Goal: Navigation & Orientation: Find specific page/section

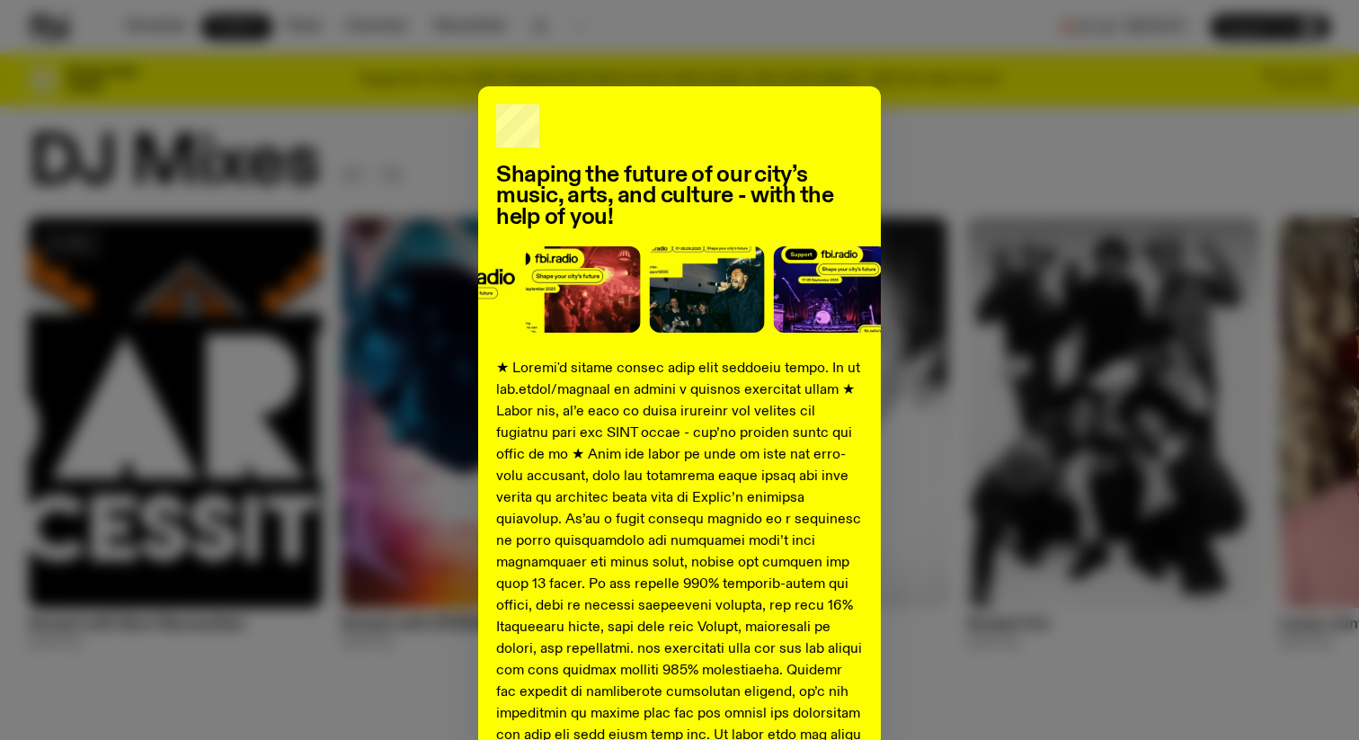
scroll to position [75, 0]
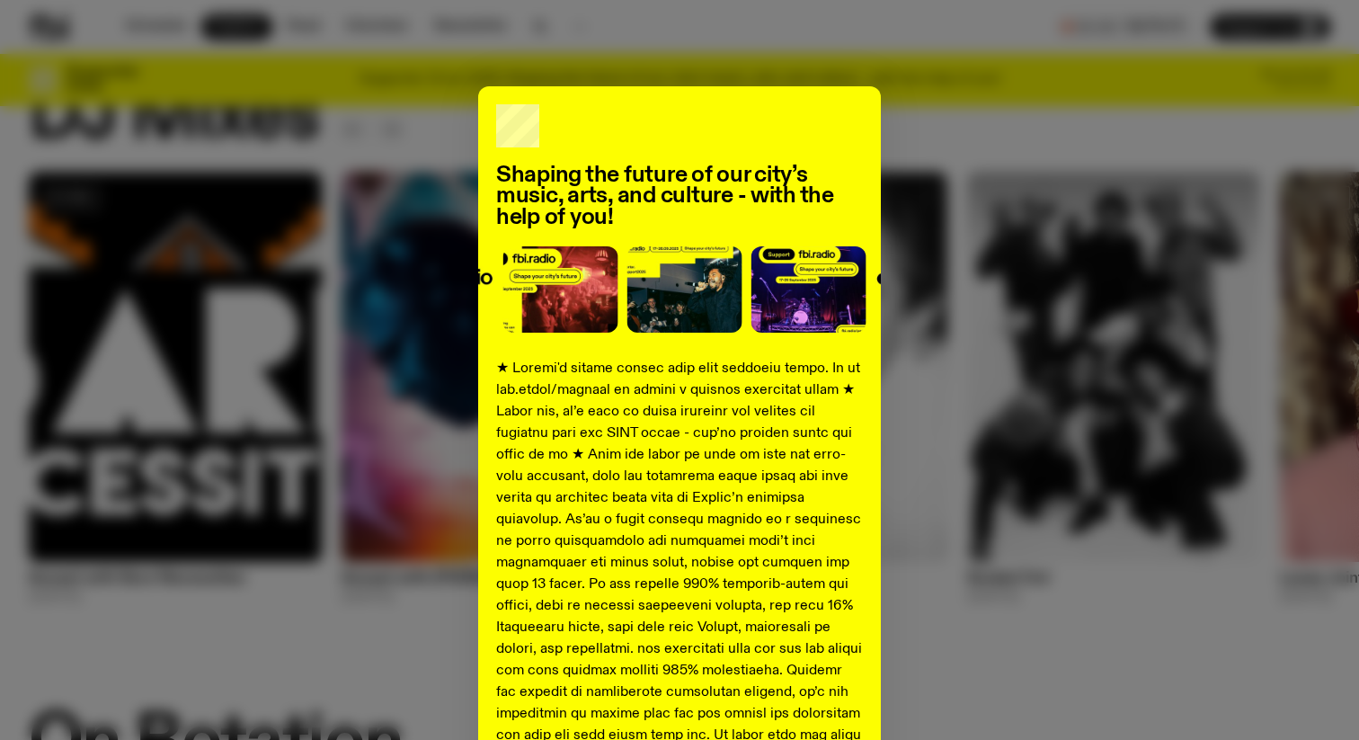
click at [440, 368] on div "Shaping the future of our city’s music, arts, and culture - with the help of yo…" at bounding box center [679, 671] width 1301 height 1170
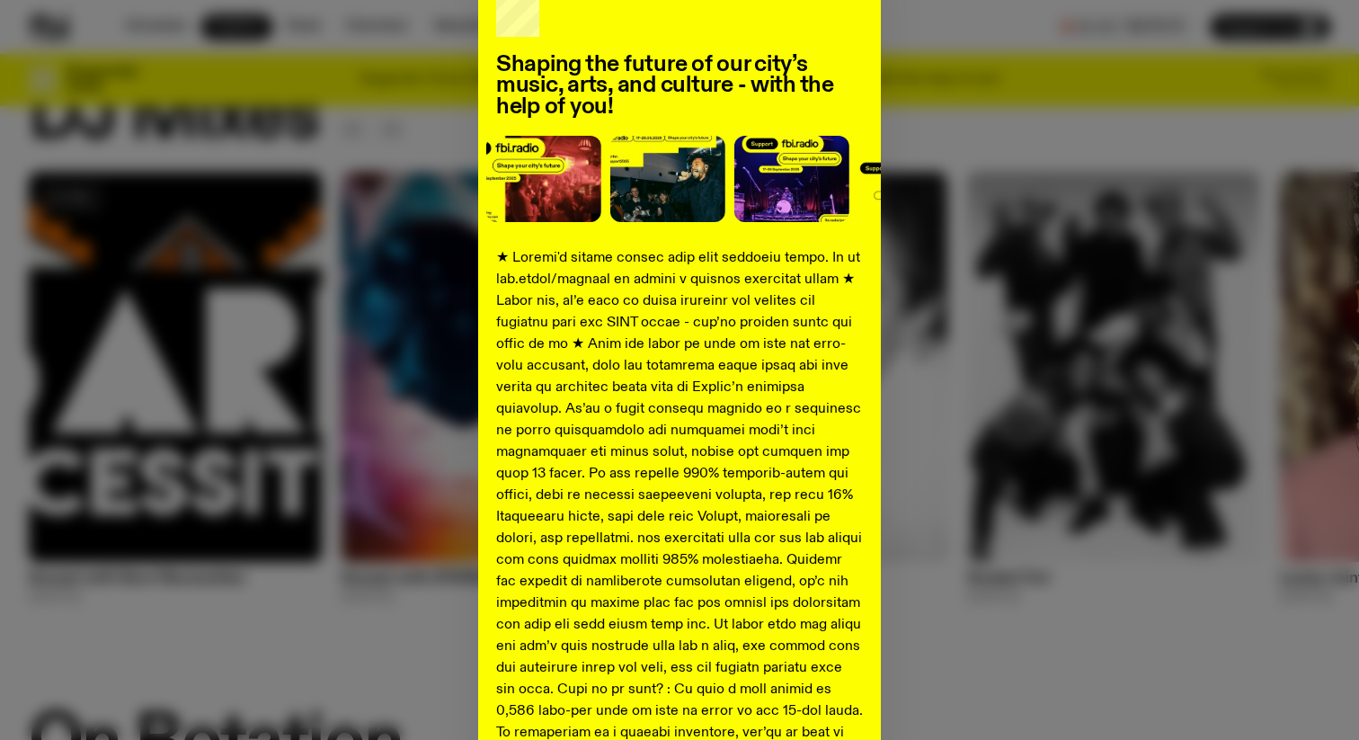
scroll to position [0, 0]
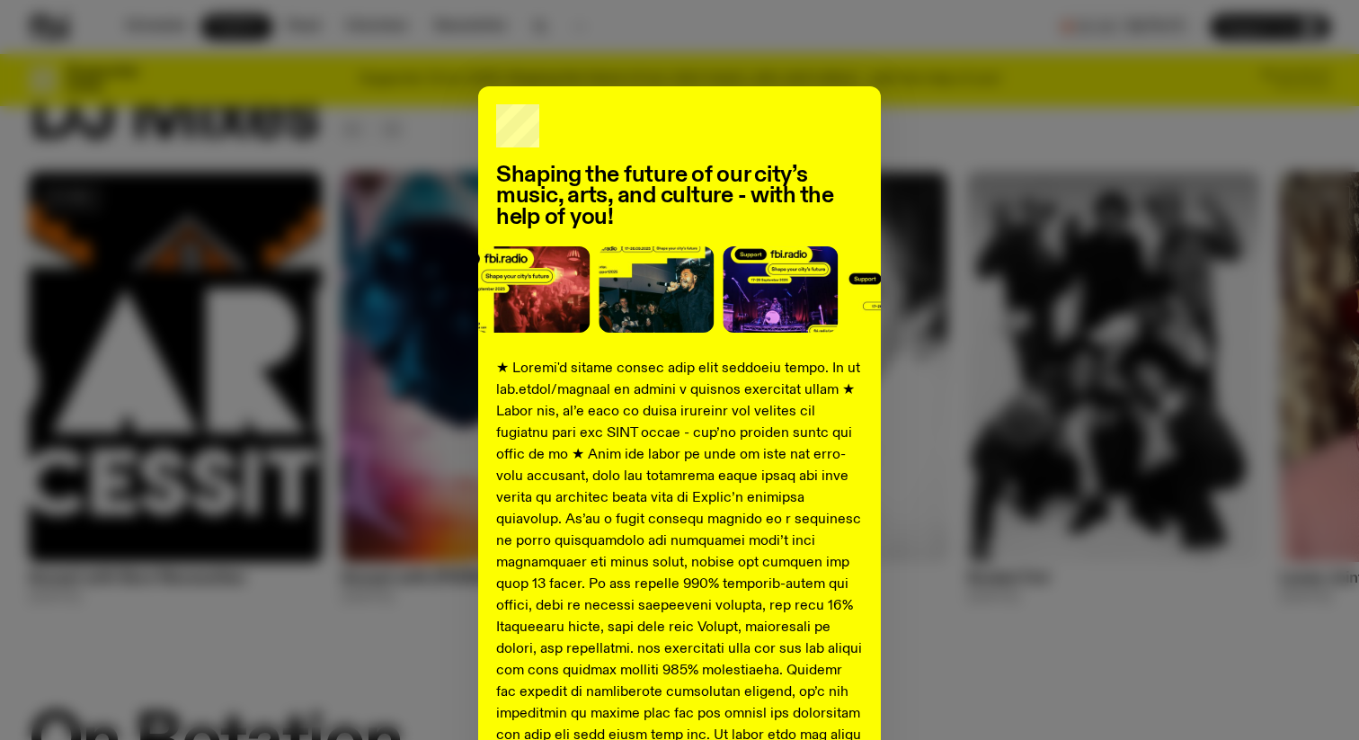
click at [296, 178] on div "Shaping the future of our city’s music, arts, and culture - with the help of yo…" at bounding box center [679, 671] width 1301 height 1170
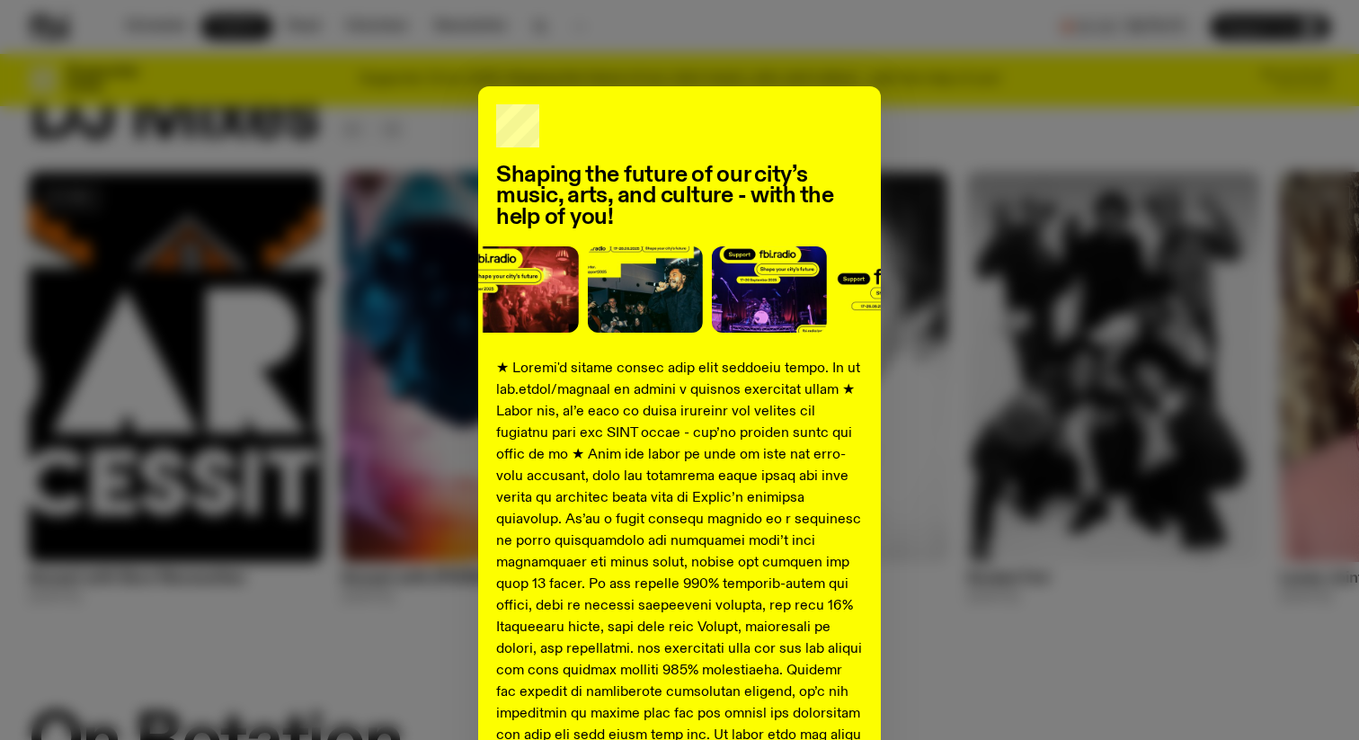
scroll to position [602, 0]
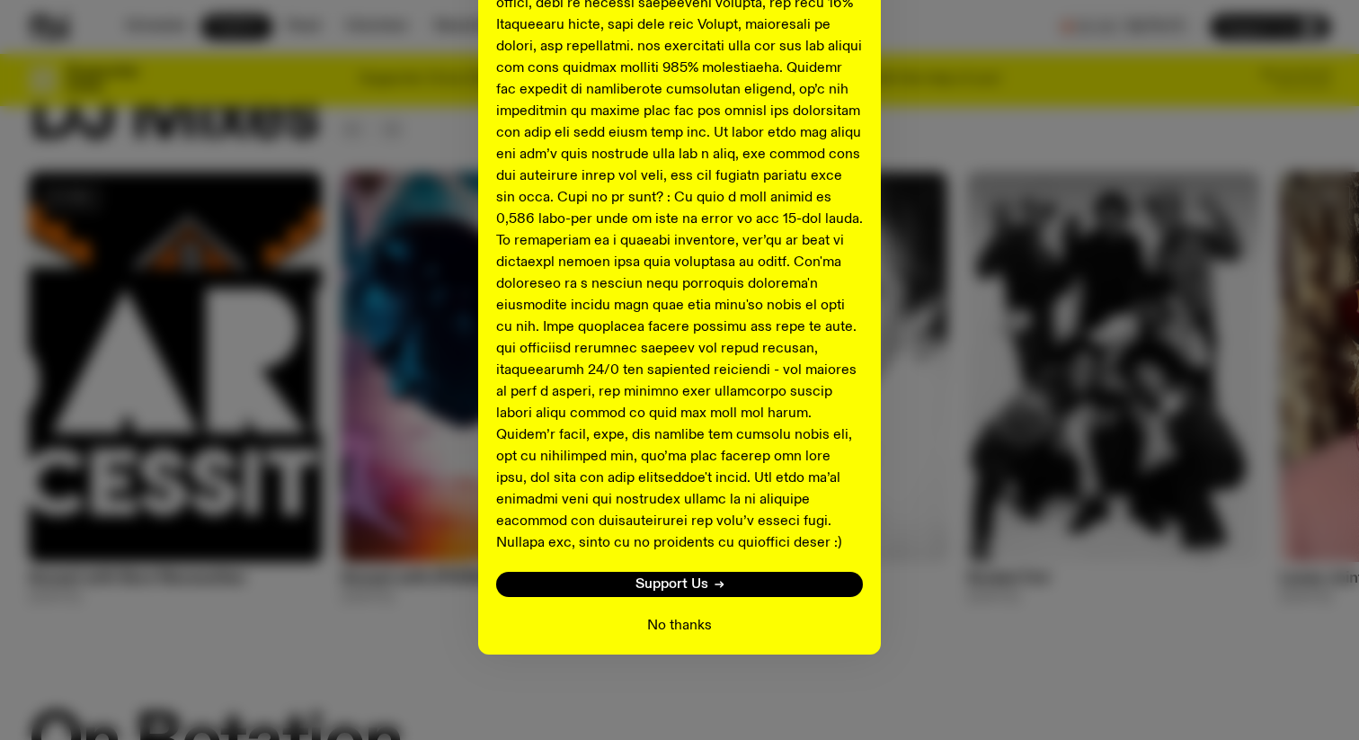
click at [674, 633] on button "No thanks" at bounding box center [679, 626] width 65 height 22
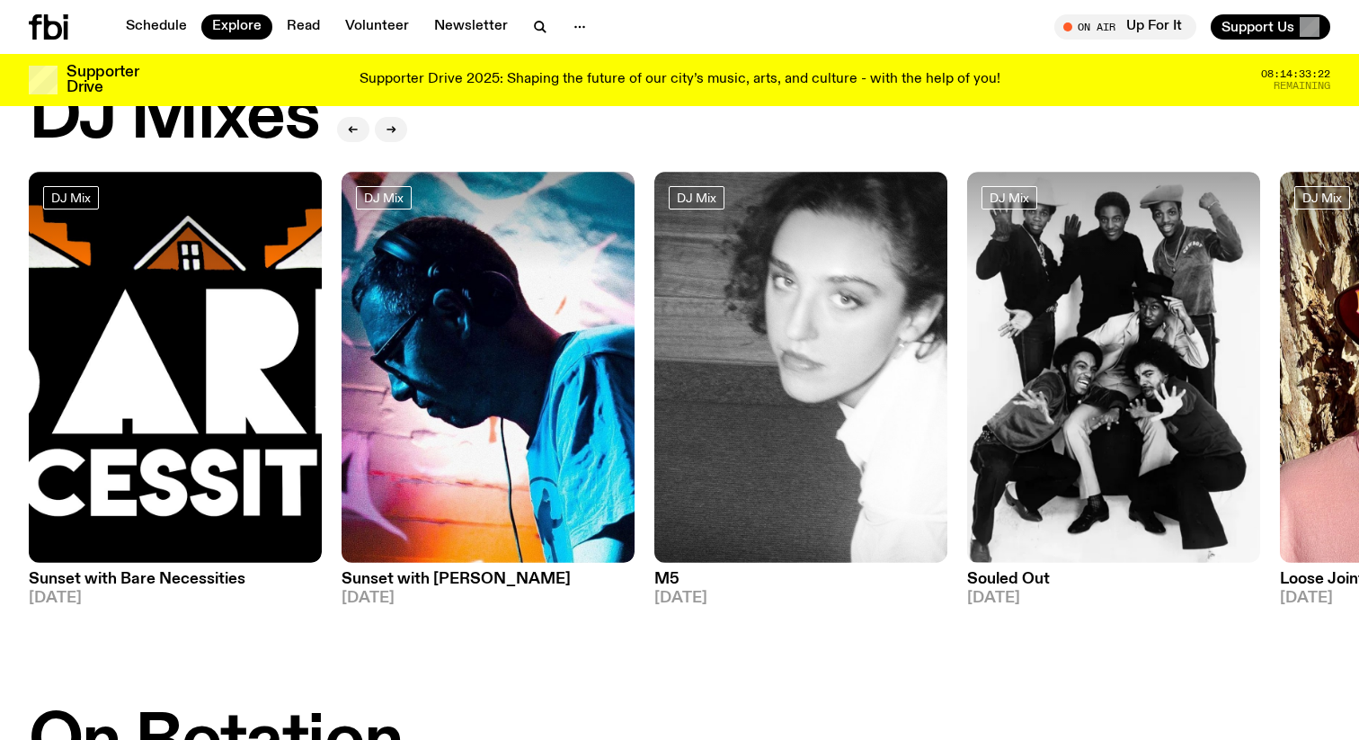
click at [38, 33] on icon at bounding box center [49, 26] width 40 height 25
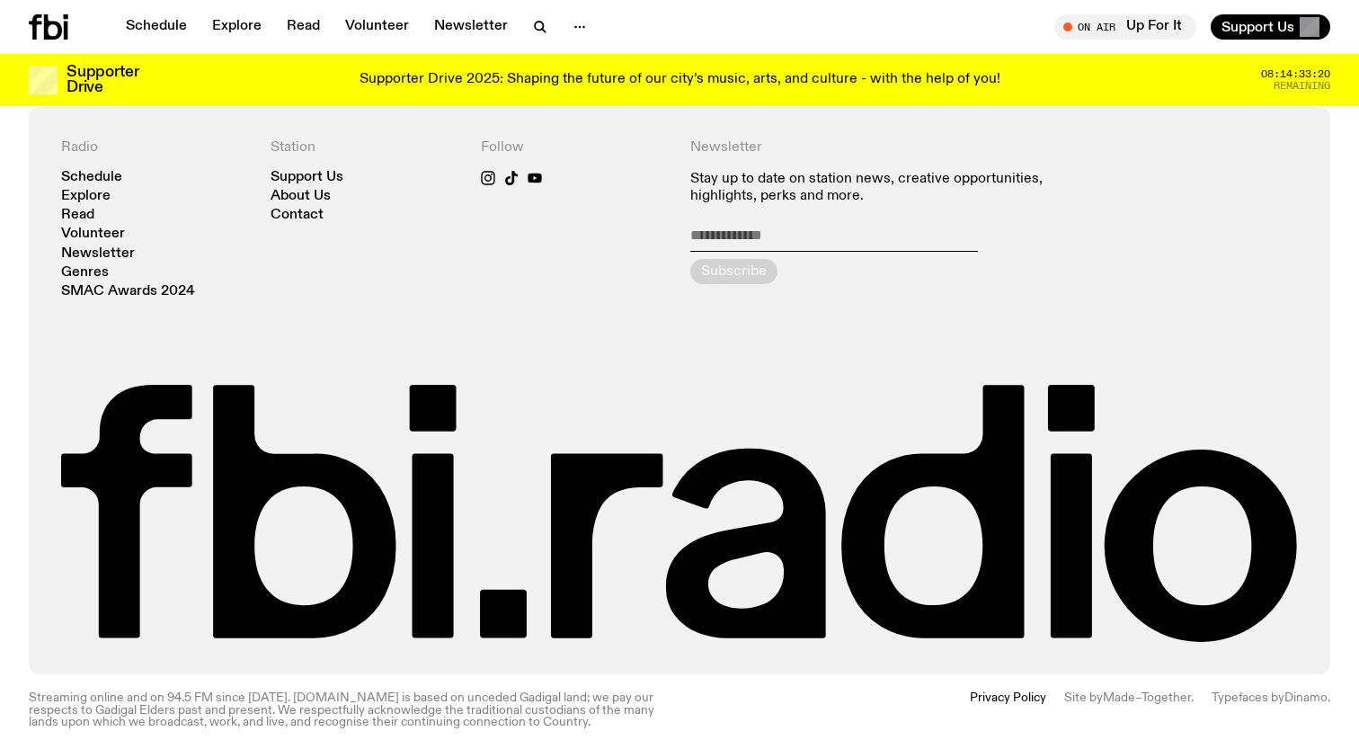
scroll to position [3923, 0]
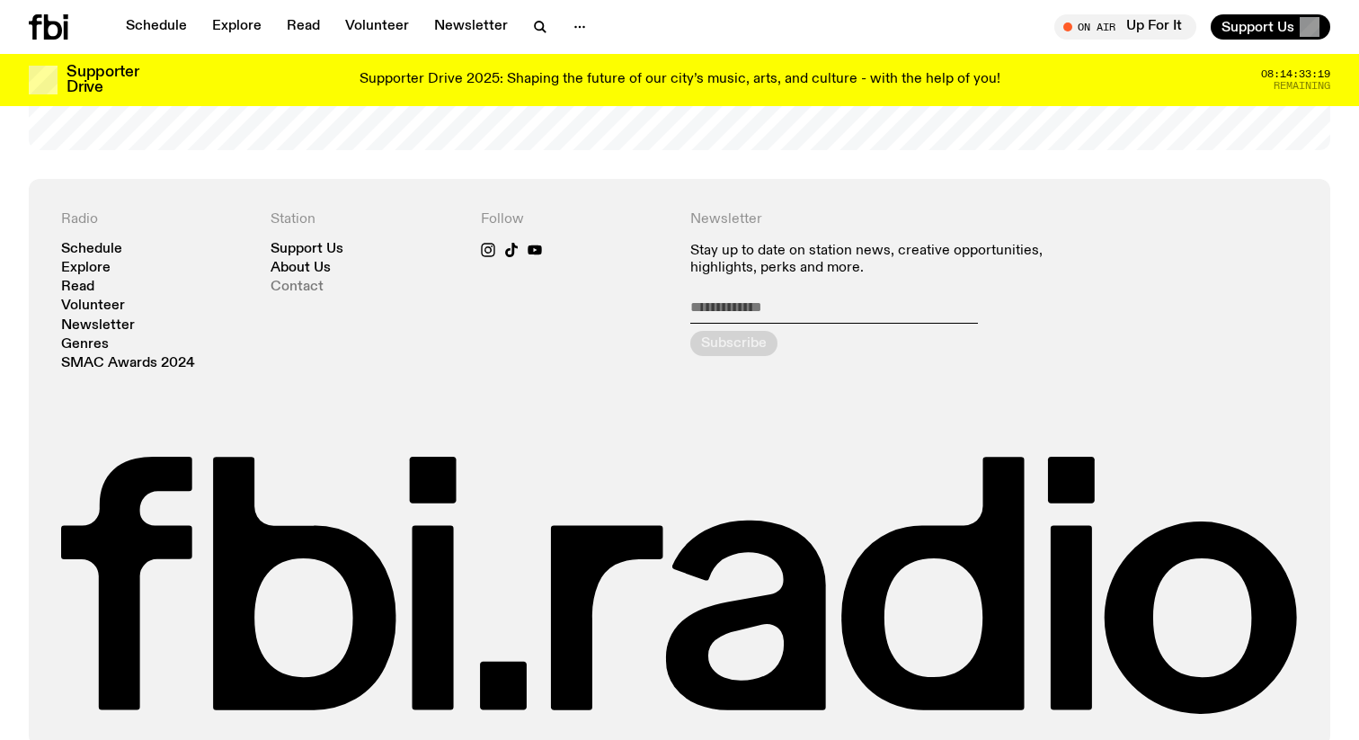
click at [285, 280] on link "Contact" at bounding box center [297, 286] width 53 height 13
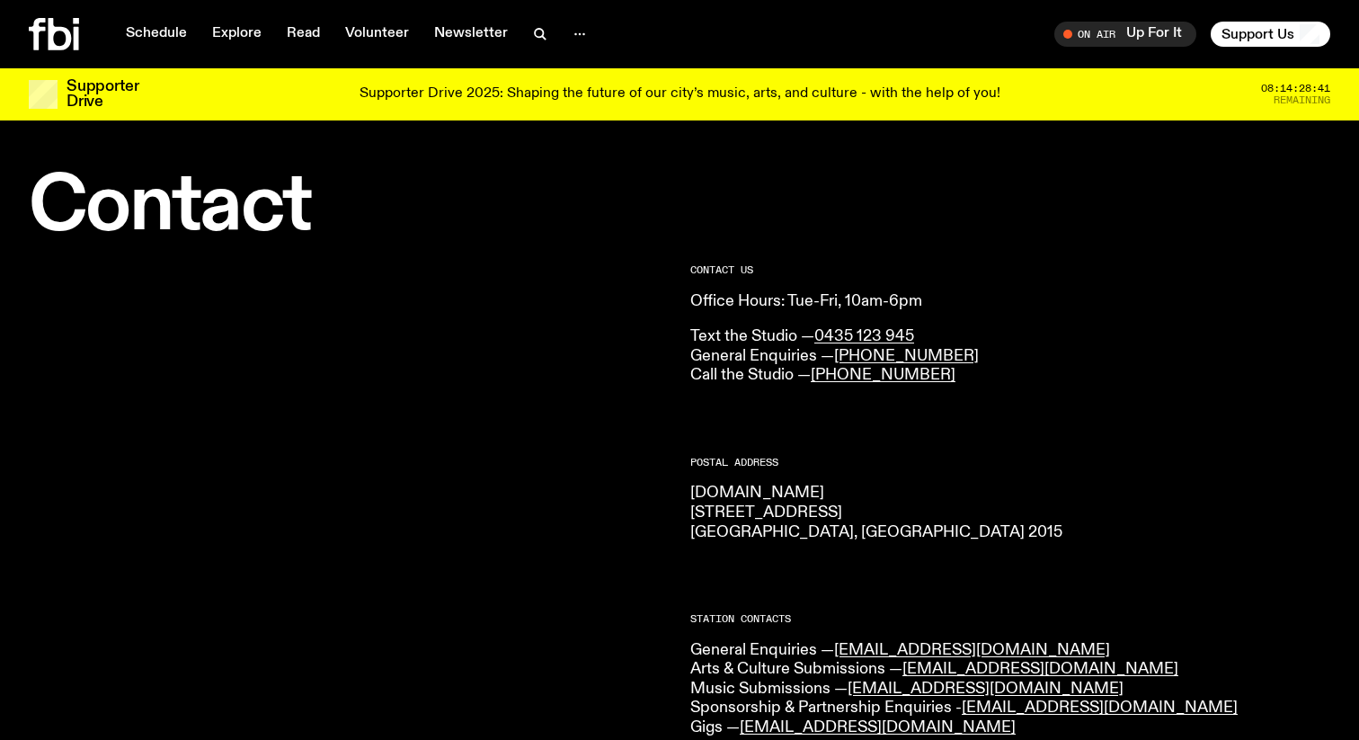
click at [59, 31] on icon at bounding box center [60, 34] width 23 height 32
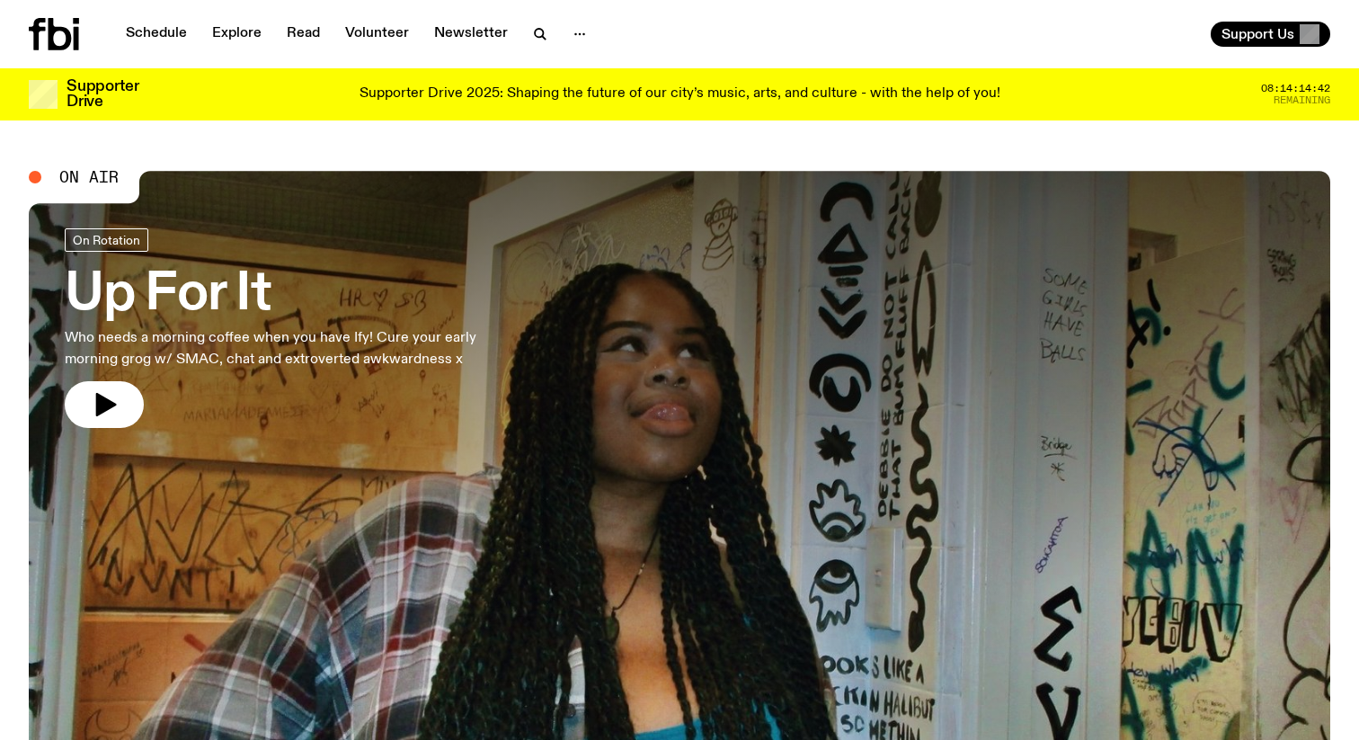
click at [51, 30] on icon at bounding box center [60, 34] width 23 height 32
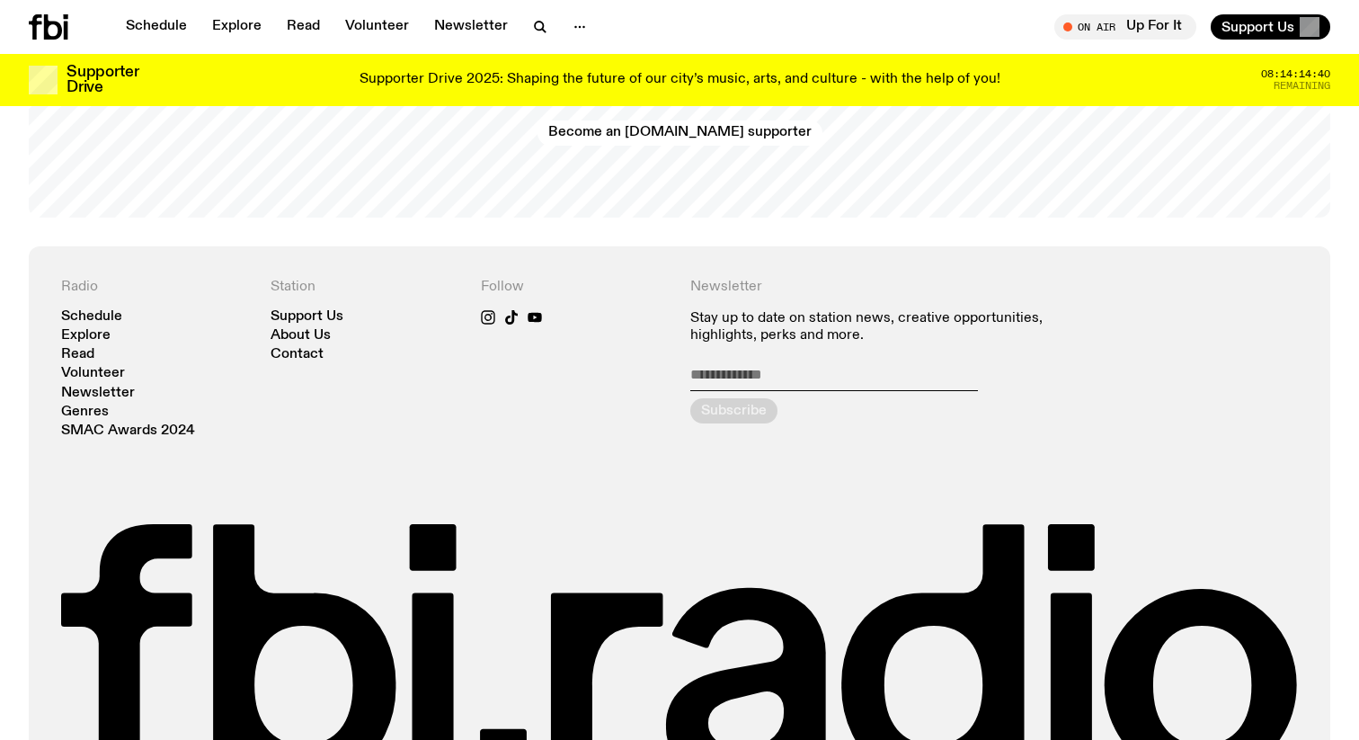
scroll to position [3857, 0]
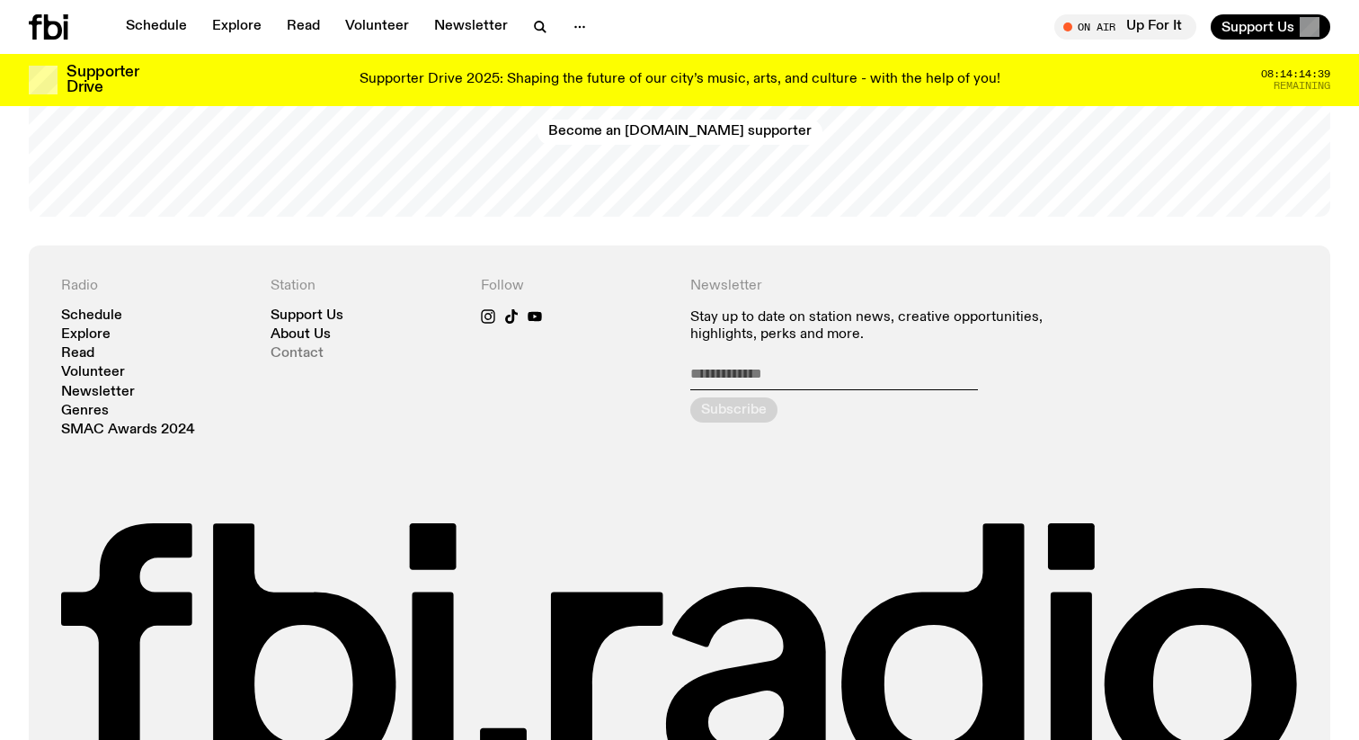
click at [308, 347] on link "Contact" at bounding box center [297, 353] width 53 height 13
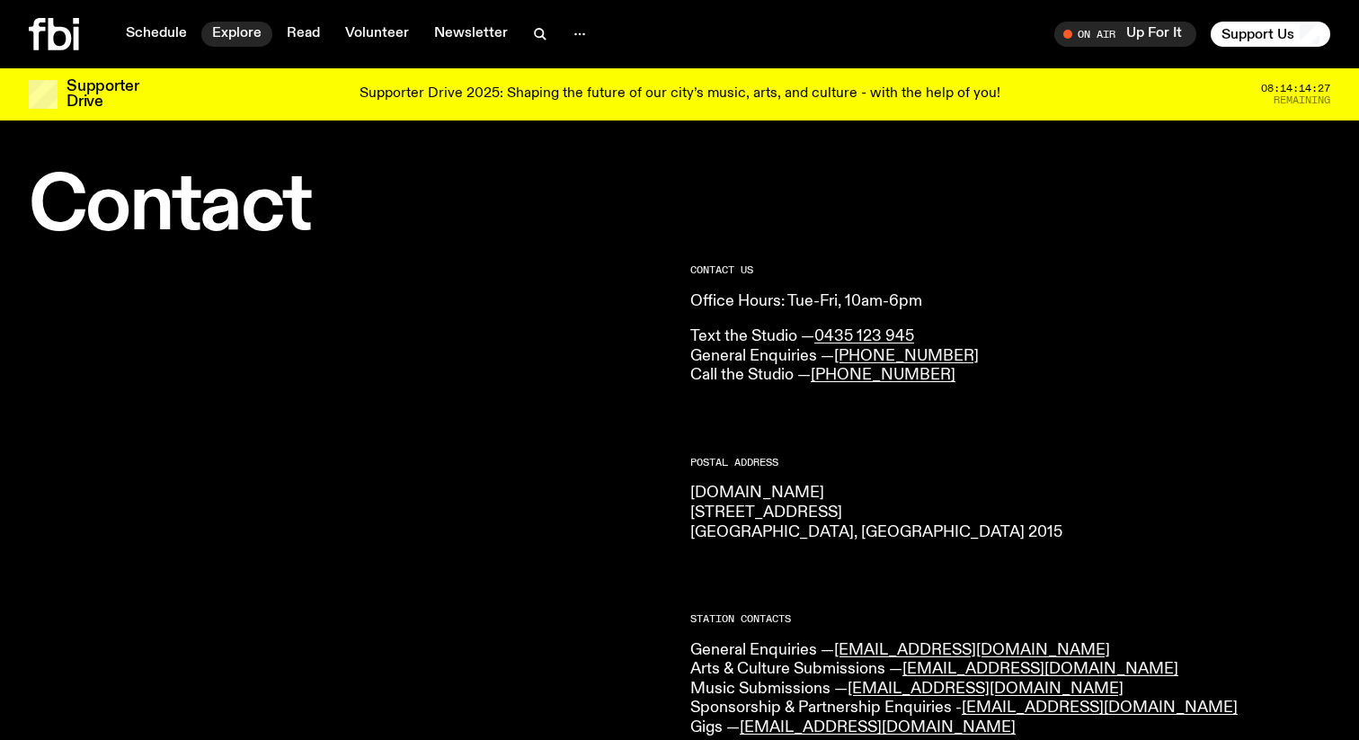
click at [252, 33] on link "Explore" at bounding box center [236, 34] width 71 height 25
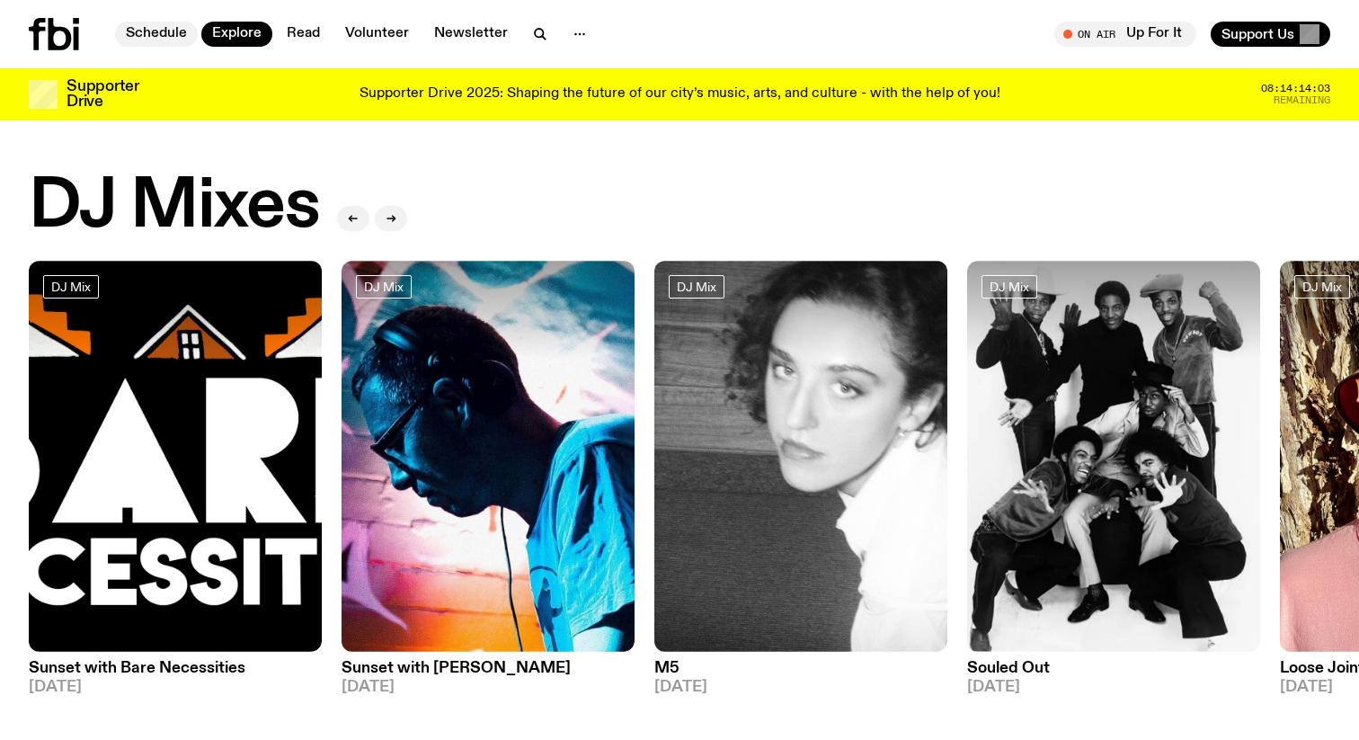
click at [167, 44] on link "Schedule" at bounding box center [156, 34] width 83 height 25
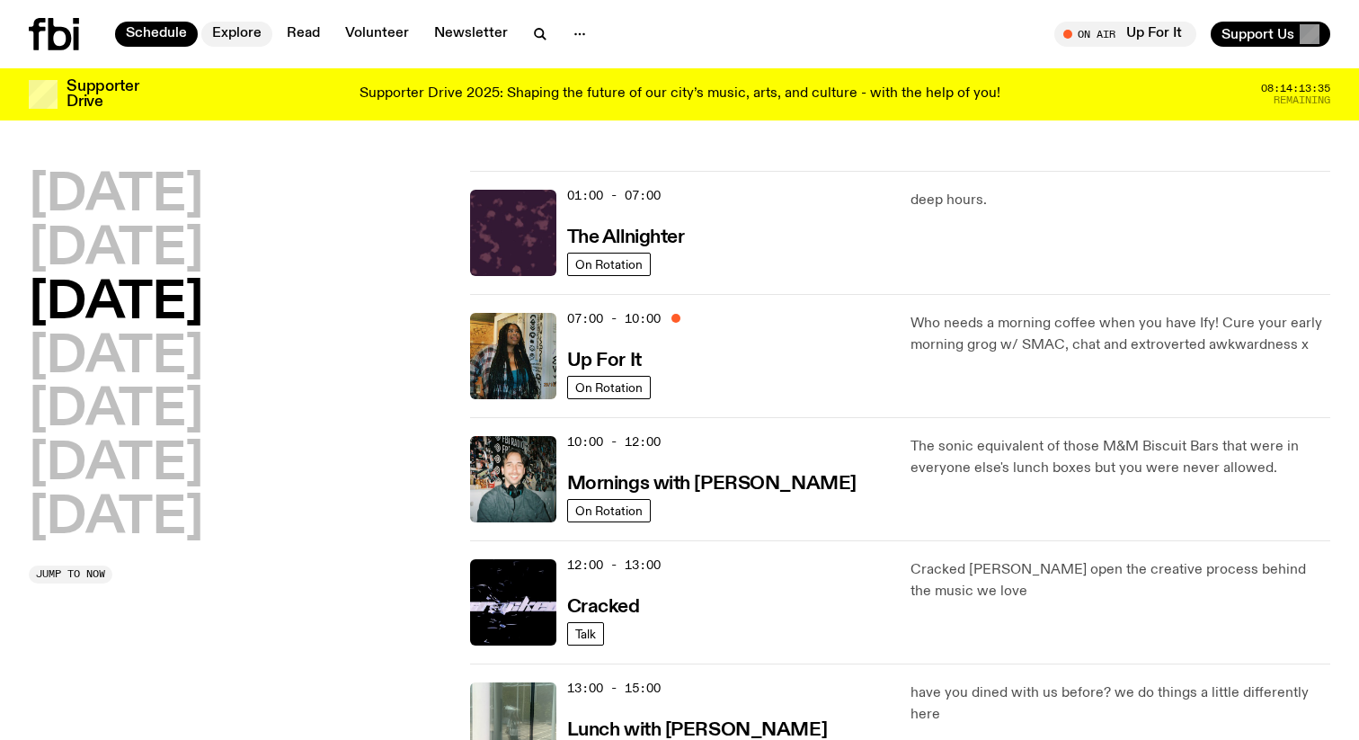
click at [228, 36] on link "Explore" at bounding box center [236, 34] width 71 height 25
